Goal: Find specific page/section: Find specific page/section

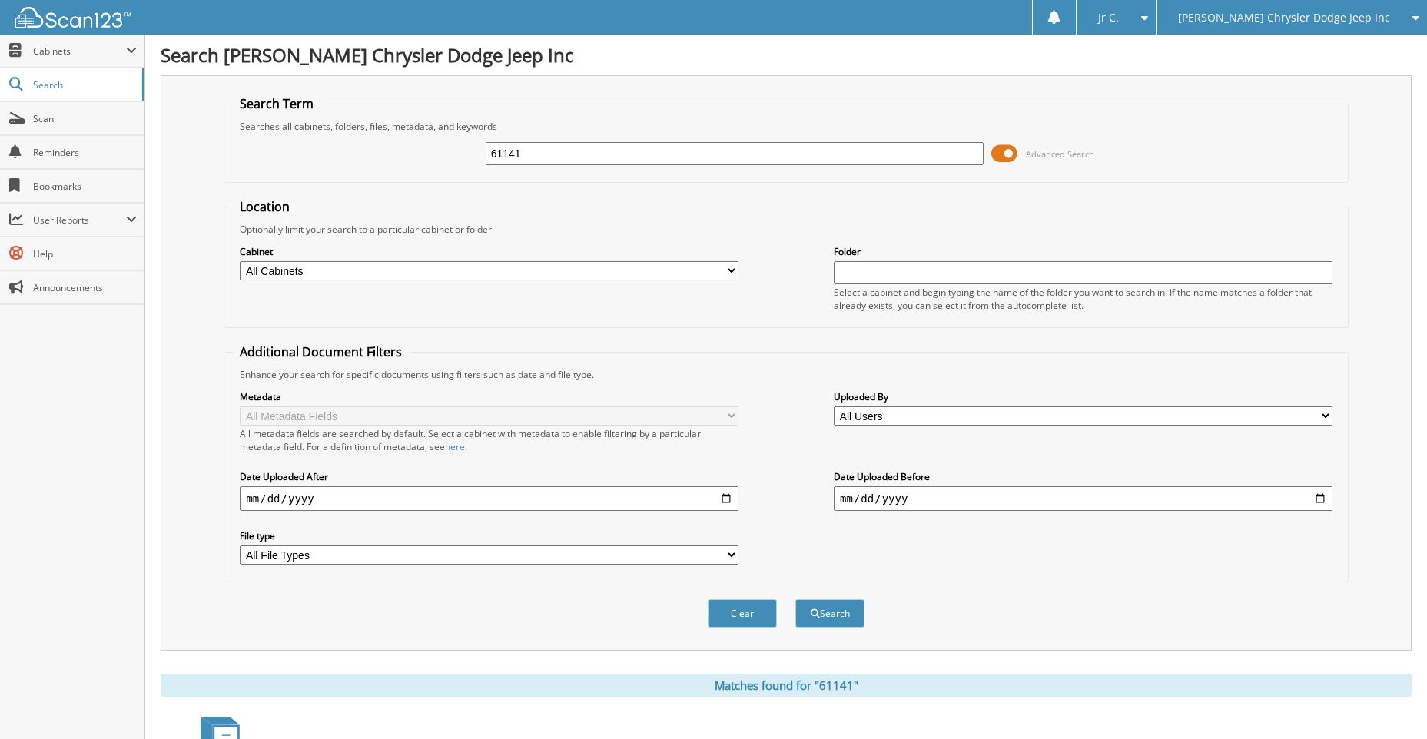
drag, startPoint x: 533, startPoint y: 152, endPoint x: 400, endPoint y: 154, distance: 133.0
click at [397, 156] on div "61141 Advanced Search" at bounding box center [785, 153] width 1107 height 41
type input "61556"
click at [802, 617] on button "Search" at bounding box center [829, 613] width 69 height 28
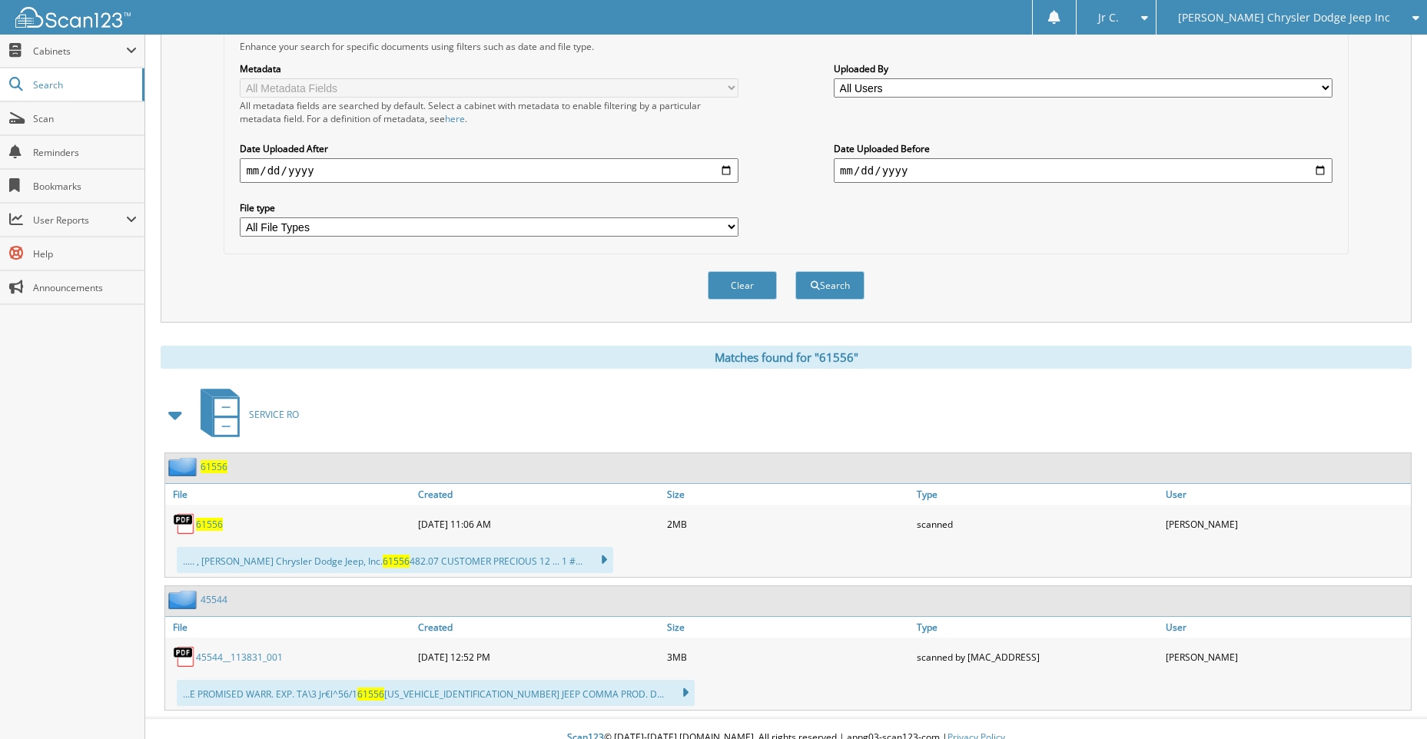
scroll to position [347, 0]
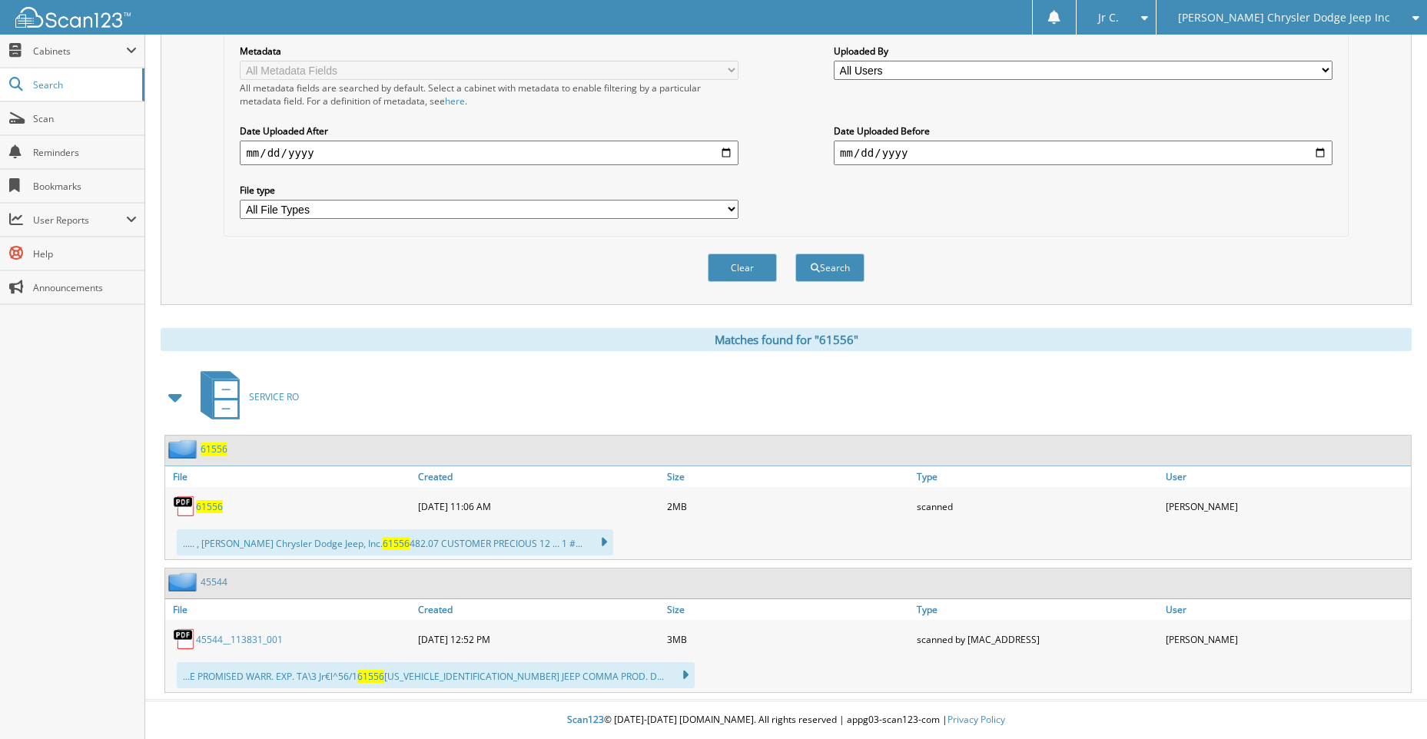
click at [208, 456] on div "61556" at bounding box center [196, 449] width 62 height 19
click at [213, 449] on span "61556" at bounding box center [214, 449] width 27 height 13
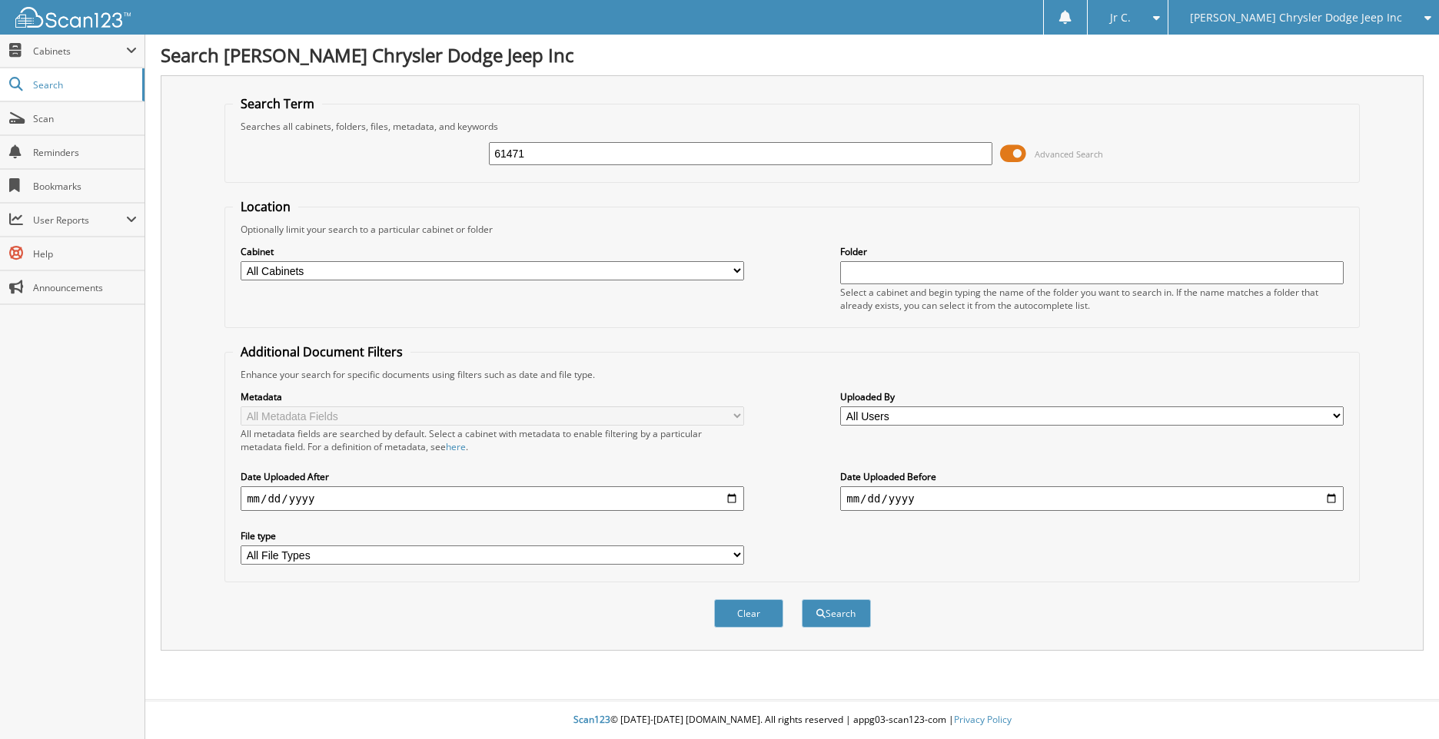
type input "61471"
click at [801, 599] on button "Search" at bounding box center [835, 613] width 69 height 28
